Goal: Task Accomplishment & Management: Use online tool/utility

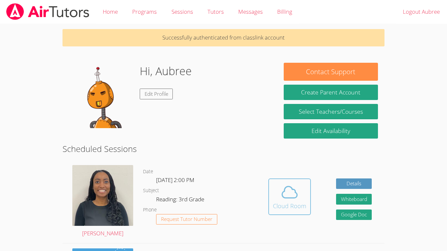
click at [299, 198] on span at bounding box center [289, 192] width 33 height 18
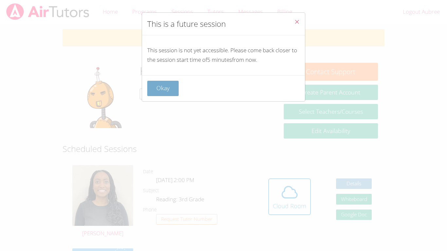
click at [171, 90] on button "Okay" at bounding box center [162, 88] width 31 height 15
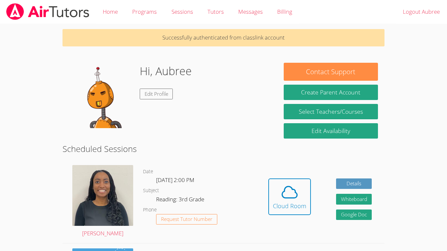
click at [411, 215] on body "Home Programs Sessions Tutors Messages Billing Logout Aubree Successfully authe…" at bounding box center [223, 125] width 447 height 251
click at [293, 197] on icon at bounding box center [289, 192] width 18 height 18
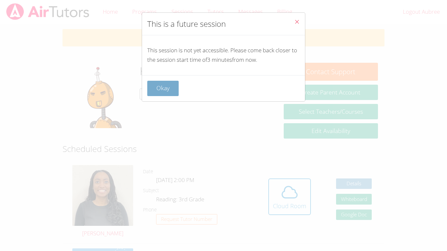
click at [177, 84] on button "Okay" at bounding box center [162, 88] width 31 height 15
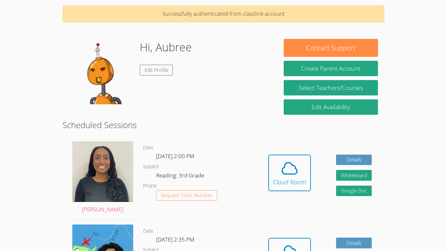
scroll to position [26, 0]
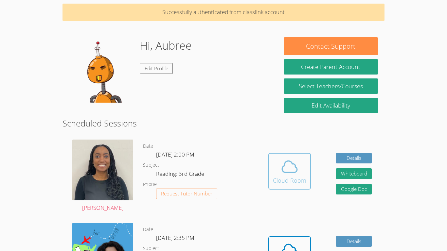
click at [288, 170] on icon at bounding box center [289, 167] width 18 height 18
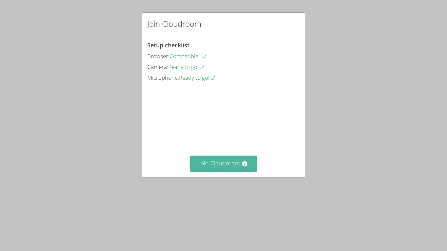
click at [245, 167] on icon at bounding box center [245, 164] width 7 height 7
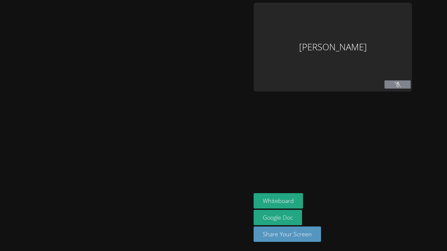
click at [444, 184] on div "Aubree Sharp Whiteboard Google Doc Share Your Screen" at bounding box center [223, 125] width 447 height 251
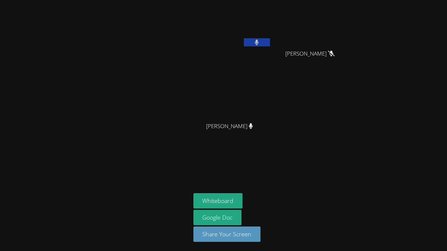
click at [95, 114] on div at bounding box center [96, 126] width 186 height 246
click at [111, 140] on div at bounding box center [96, 126] width 186 height 246
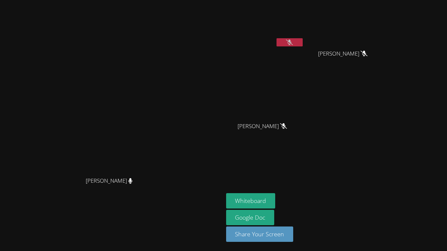
click at [303, 39] on button at bounding box center [290, 42] width 26 height 8
click at [304, 50] on div "Aubree Sharp" at bounding box center [265, 38] width 78 height 70
click at [303, 46] on button at bounding box center [290, 42] width 26 height 8
click at [303, 44] on button at bounding box center [290, 42] width 26 height 8
click at [276, 196] on button "Whiteboard" at bounding box center [250, 200] width 49 height 15
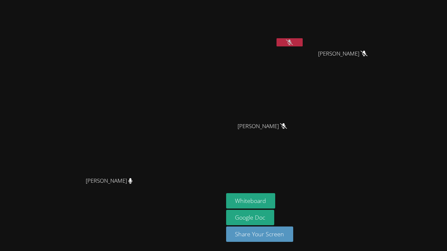
click at [293, 41] on icon at bounding box center [289, 43] width 7 height 6
click at [276, 204] on button "Whiteboard" at bounding box center [250, 200] width 49 height 15
click at [276, 196] on button "Whiteboard" at bounding box center [250, 200] width 49 height 15
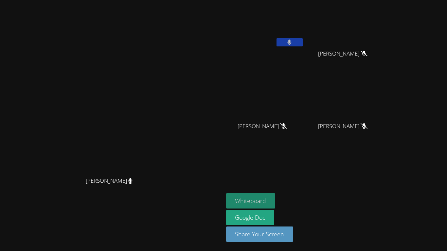
click at [276, 205] on button "Whiteboard" at bounding box center [250, 200] width 49 height 15
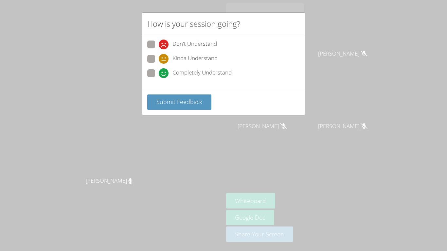
click at [189, 77] on span "Completely Understand" at bounding box center [201, 73] width 59 height 10
click at [164, 75] on input "Completely Understand" at bounding box center [162, 72] width 6 height 6
radio input "true"
click at [191, 99] on span "Submit Feedback" at bounding box center [179, 102] width 46 height 8
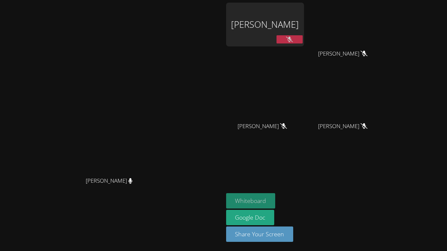
click at [276, 200] on button "Whiteboard" at bounding box center [250, 200] width 49 height 15
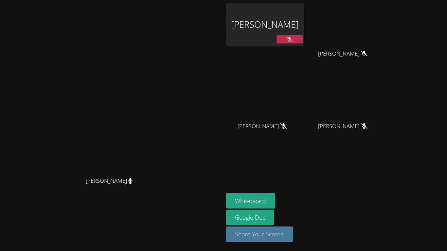
click at [294, 234] on button "Share Your Screen" at bounding box center [259, 234] width 67 height 15
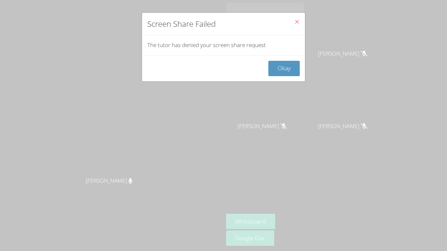
click at [291, 22] on button "Close" at bounding box center [297, 23] width 16 height 20
click at [287, 63] on button "Okay" at bounding box center [283, 68] width 31 height 15
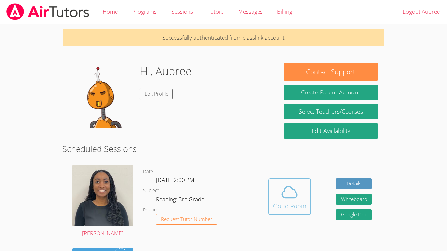
click at [299, 206] on div "Cloud Room" at bounding box center [289, 206] width 33 height 9
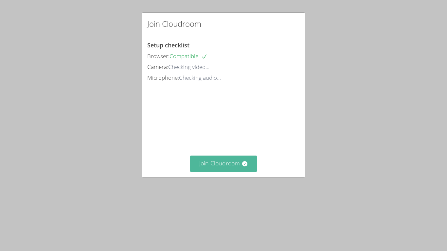
click at [232, 172] on button "Join Cloudroom" at bounding box center [223, 164] width 67 height 16
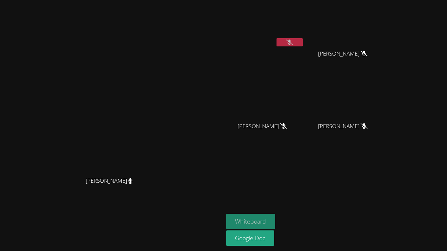
click at [276, 219] on button "Whiteboard" at bounding box center [250, 221] width 49 height 15
click at [303, 46] on div at bounding box center [290, 43] width 26 height 10
click at [293, 42] on icon at bounding box center [289, 43] width 7 height 6
click at [292, 42] on icon at bounding box center [290, 43] width 4 height 6
click at [276, 223] on button "Whiteboard" at bounding box center [250, 221] width 49 height 15
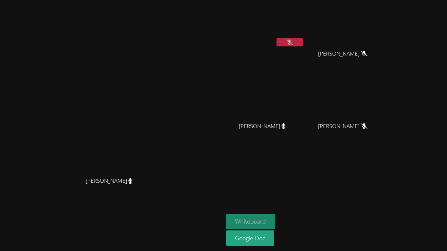
click at [276, 220] on button "Whiteboard" at bounding box center [250, 221] width 49 height 15
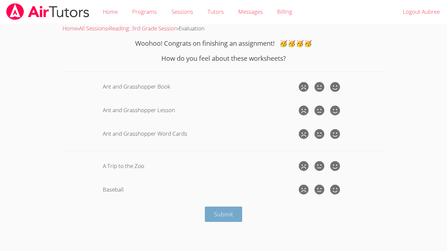
click at [230, 220] on button "Submit" at bounding box center [223, 214] width 37 height 15
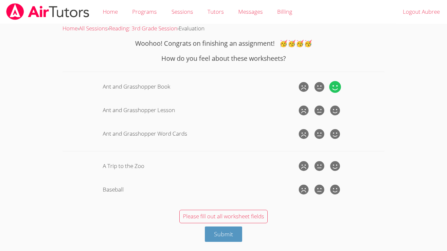
click at [334, 85] on icon at bounding box center [335, 87] width 12 height 12
click at [0, 0] on input "radio" at bounding box center [0, 0] width 0 height 0
click at [333, 111] on icon at bounding box center [335, 111] width 12 height 12
click at [0, 0] on input "radio" at bounding box center [0, 0] width 0 height 0
click at [332, 134] on icon at bounding box center [335, 134] width 12 height 12
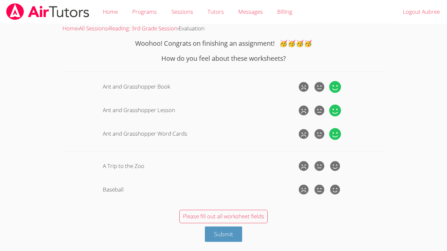
click at [0, 0] on input "radio" at bounding box center [0, 0] width 0 height 0
click at [338, 163] on icon at bounding box center [335, 166] width 12 height 12
click at [0, 0] on input "radio" at bounding box center [0, 0] width 0 height 0
click at [339, 190] on icon at bounding box center [335, 190] width 12 height 12
click at [0, 0] on input "radio" at bounding box center [0, 0] width 0 height 0
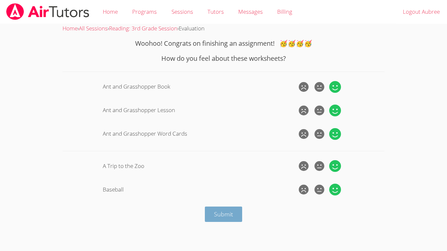
click at [212, 214] on button "Submit" at bounding box center [223, 214] width 37 height 15
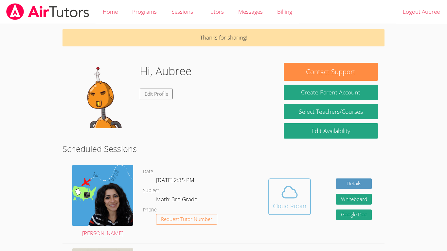
click at [297, 197] on icon at bounding box center [289, 192] width 15 height 11
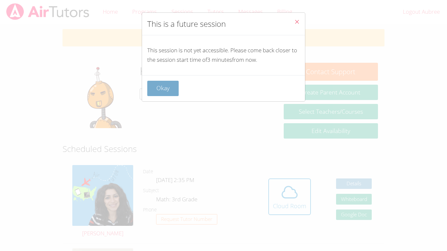
click at [150, 93] on button "Okay" at bounding box center [162, 88] width 31 height 15
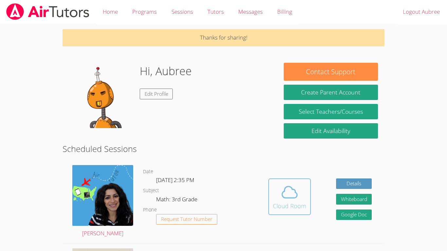
click at [306, 196] on button "Cloud Room" at bounding box center [289, 197] width 43 height 37
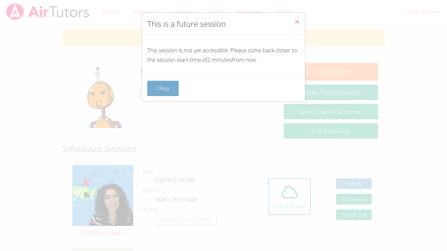
click at [171, 94] on button "Okay" at bounding box center [162, 88] width 31 height 15
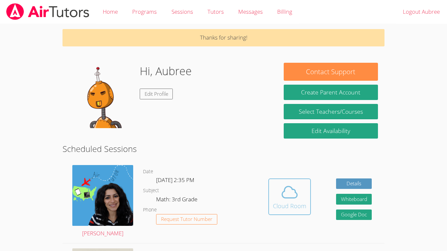
click at [302, 203] on div "Cloud Room" at bounding box center [289, 206] width 33 height 9
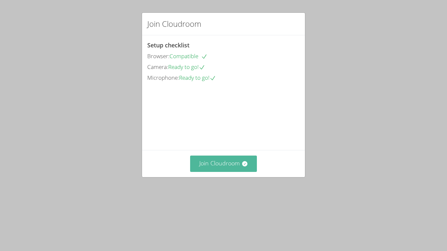
click at [232, 172] on button "Join Cloudroom" at bounding box center [223, 164] width 67 height 16
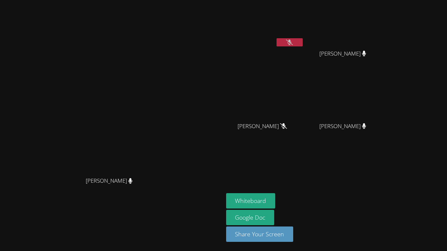
click at [293, 45] on icon at bounding box center [289, 43] width 7 height 6
click at [277, 38] on button at bounding box center [290, 42] width 26 height 8
click at [276, 201] on button "Whiteboard" at bounding box center [250, 200] width 49 height 15
click at [303, 43] on button at bounding box center [290, 42] width 26 height 8
click at [304, 49] on div "Aubree Sharp" at bounding box center [265, 26] width 78 height 47
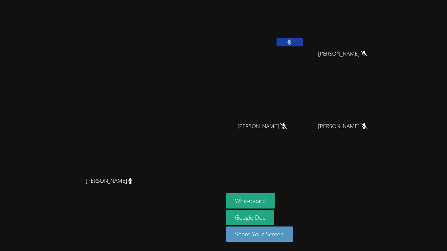
click at [303, 44] on button at bounding box center [290, 42] width 26 height 8
click at [276, 199] on button "Whiteboard" at bounding box center [250, 200] width 49 height 15
click at [276, 201] on button "Whiteboard" at bounding box center [250, 200] width 49 height 15
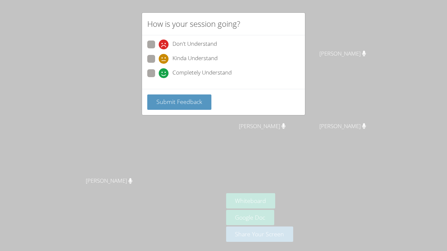
click at [190, 75] on span "Completely Understand" at bounding box center [201, 73] width 59 height 10
click at [164, 75] on input "Completely Understand" at bounding box center [162, 72] width 6 height 6
radio input "true"
click at [196, 95] on button "Submit Feedback" at bounding box center [179, 102] width 64 height 15
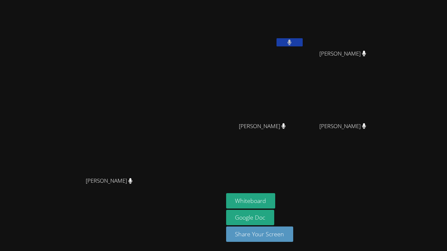
drag, startPoint x: 213, startPoint y: 123, endPoint x: 128, endPoint y: 238, distance: 142.7
click at [128, 238] on div "Maya Habou-Klimczak Maya Habou-Klimczak" at bounding box center [112, 126] width 218 height 246
